Goal: Check status

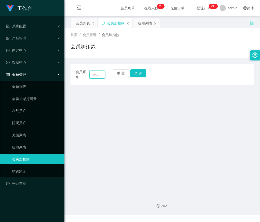
drag, startPoint x: 0, startPoint y: 0, endPoint x: 99, endPoint y: 75, distance: 124.4
click at [99, 75] on input "text" at bounding box center [97, 74] width 16 height 8
paste input "SSWT"
type input "SSWT"
drag, startPoint x: 135, startPoint y: 76, endPoint x: 126, endPoint y: 93, distance: 19.8
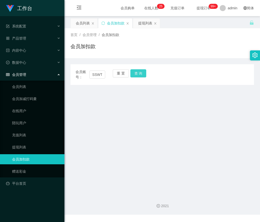
click at [135, 76] on button "查 询" at bounding box center [138, 73] width 16 height 8
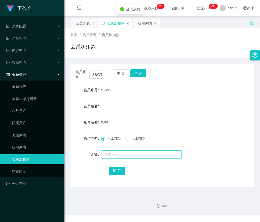
click at [107, 156] on input "text" at bounding box center [141, 154] width 80 height 8
type input "30"
click at [112, 172] on button "确 定" at bounding box center [117, 170] width 16 height 8
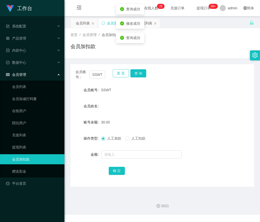
click at [120, 75] on button "重 置" at bounding box center [121, 73] width 16 height 8
